Goal: Complete application form

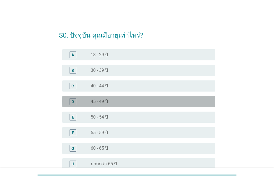
click at [112, 97] on div "D radio_button_unchecked 45 - 49 ปี" at bounding box center [138, 101] width 153 height 11
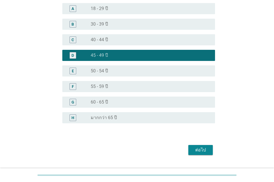
scroll to position [59, 0]
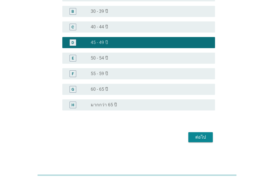
click at [203, 146] on div "S0. ปัจจุบัน คุณมีอายุเท่าไหร่? A radio_button_unchecked 18 - 29 ปี B radio_but…" at bounding box center [137, 54] width 165 height 187
click at [206, 144] on div "ต่อไป" at bounding box center [137, 137] width 156 height 13
click at [196, 136] on div "ต่อไป" at bounding box center [201, 137] width 16 height 7
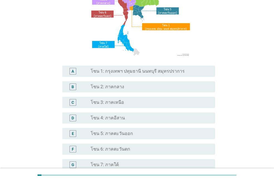
scroll to position [84, 0]
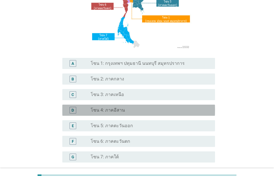
click at [124, 111] on div "radio_button_unchecked โซน 4: ภาคอีสาน" at bounding box center [149, 111] width 116 height 6
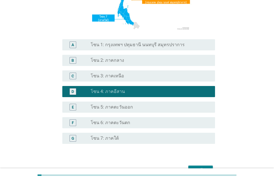
scroll to position [136, 0]
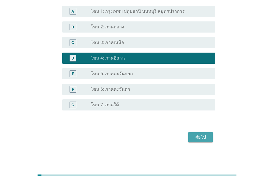
click at [206, 135] on div "ต่อไป" at bounding box center [201, 137] width 16 height 7
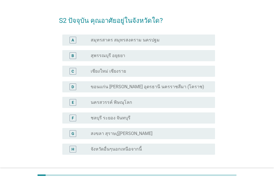
scroll to position [28, 0]
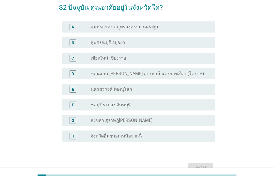
click at [160, 79] on div "D radio_button_unchecked ขอนแก่น [PERSON_NAME] อุดรธานี นครราชสีมา (โคราช)" at bounding box center [138, 73] width 153 height 11
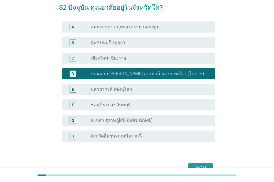
click at [208, 164] on button "ต่อไป" at bounding box center [201, 169] width 25 height 10
click at [208, 164] on div "ต่อไป" at bounding box center [137, 168] width 156 height 13
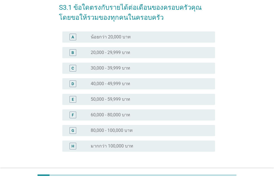
scroll to position [0, 0]
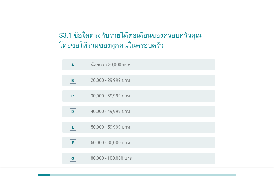
click at [128, 68] on div "radio_button_unchecked น้อยกว่า 20,000 บาท" at bounding box center [151, 65] width 120 height 7
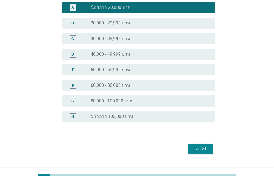
scroll to position [69, 0]
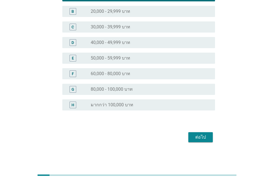
click at [198, 129] on form "S3.1 ข้อใดตรงกับรายได้ต่อเดือนของครอบครัวคุณ โดยขอให้รวมของทุกคนในครอบครัว A ra…" at bounding box center [137, 50] width 156 height 188
click at [203, 138] on div "ต่อไป" at bounding box center [201, 137] width 16 height 7
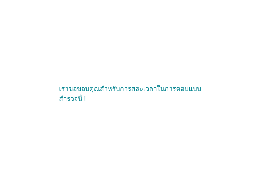
scroll to position [0, 0]
